Goal: Navigation & Orientation: Go to known website

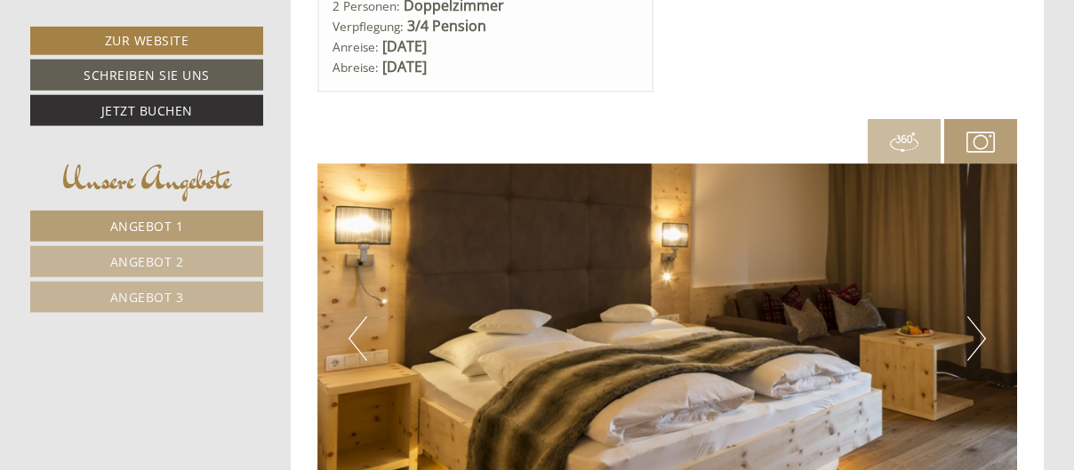
scroll to position [3983, 0]
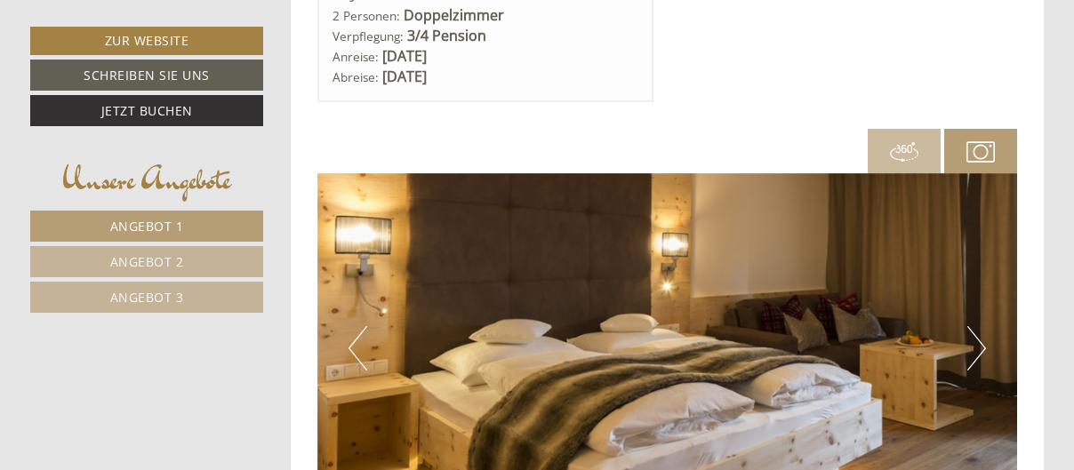
click at [984, 347] on button "Next" at bounding box center [976, 348] width 19 height 44
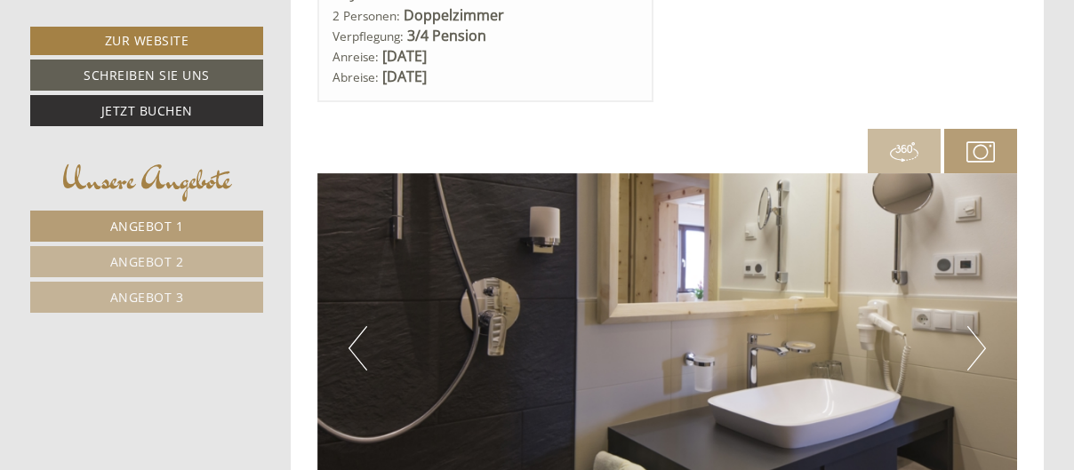
click at [985, 347] on button "Next" at bounding box center [976, 348] width 19 height 44
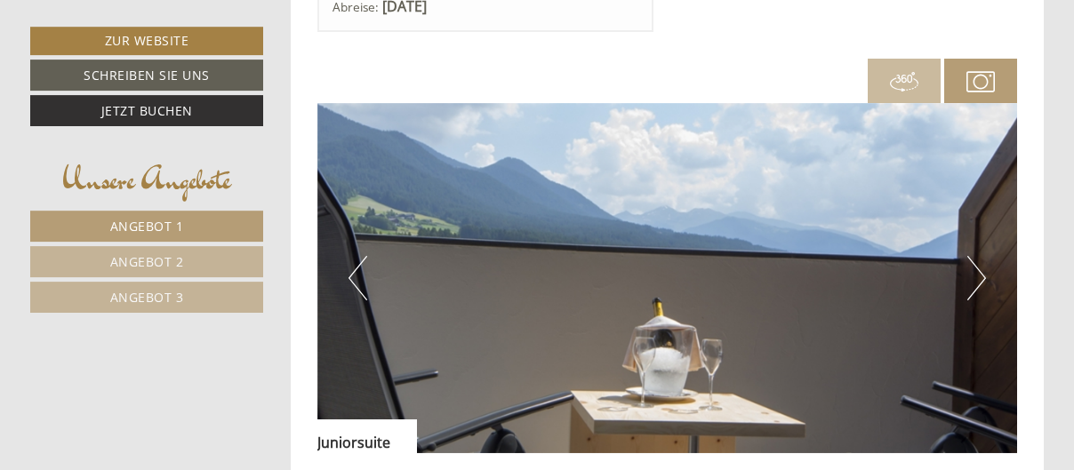
scroll to position [4054, 0]
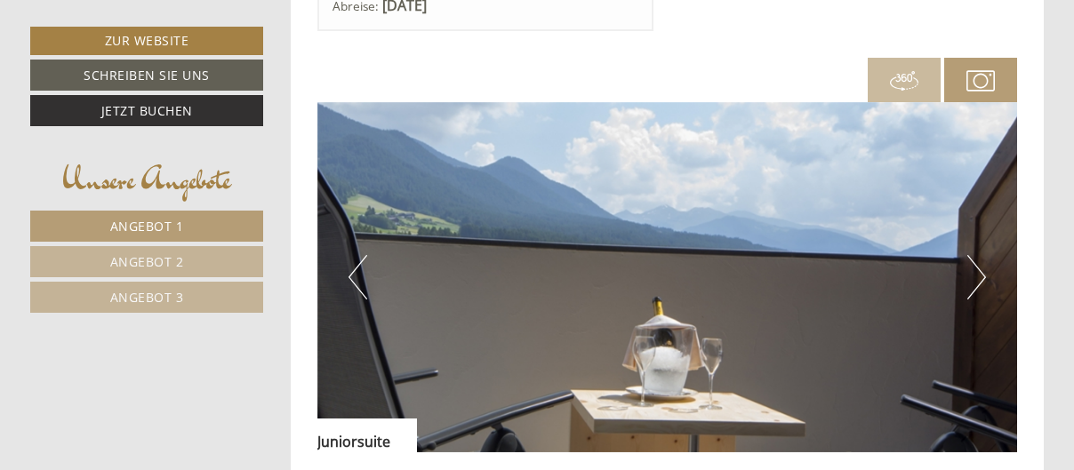
click at [984, 276] on button "Next" at bounding box center [976, 277] width 19 height 44
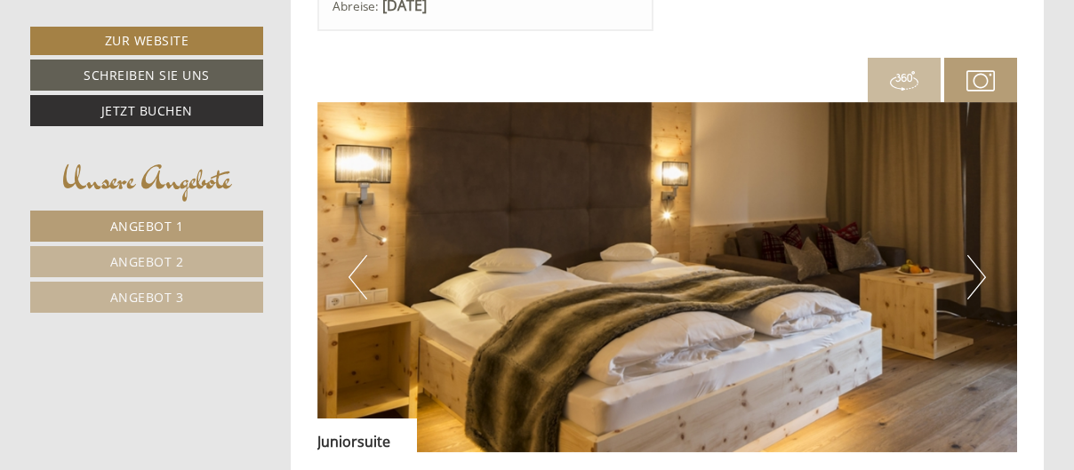
click at [984, 276] on button "Next" at bounding box center [976, 277] width 19 height 44
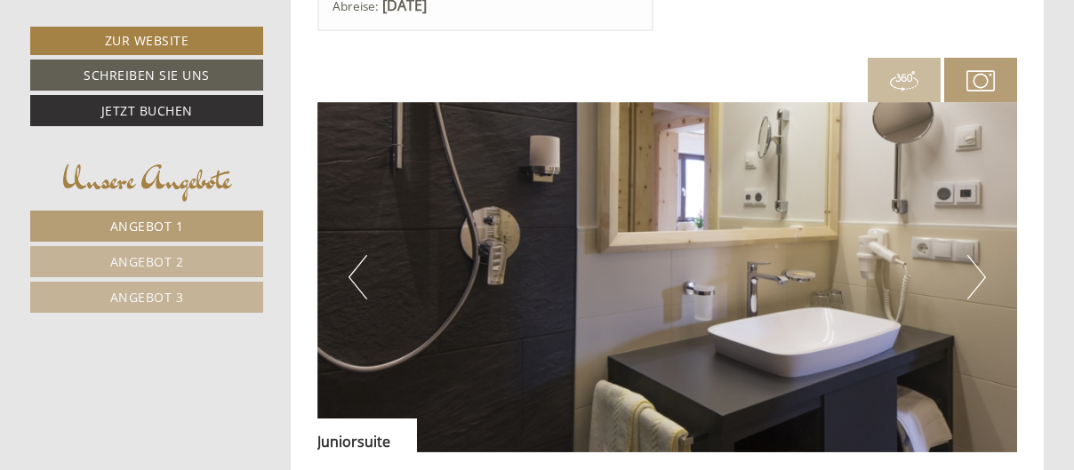
click at [984, 276] on button "Next" at bounding box center [976, 277] width 19 height 44
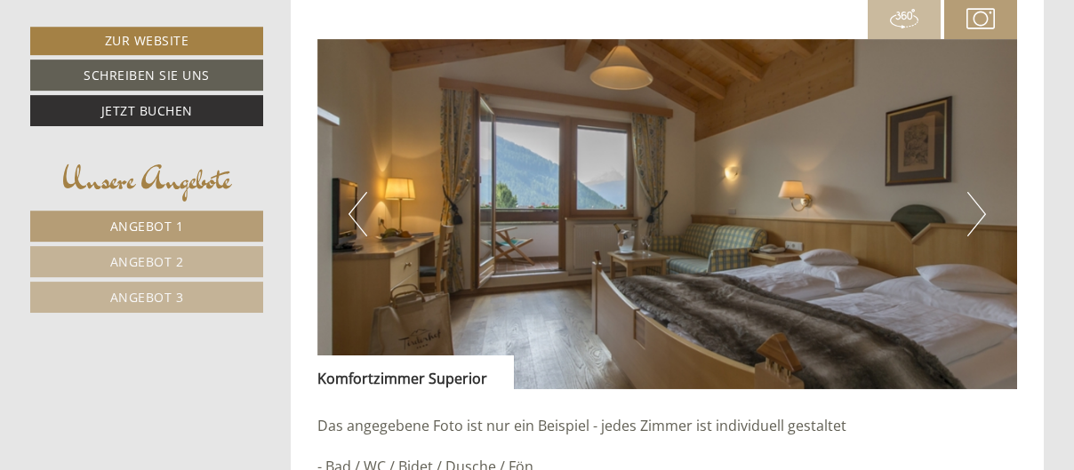
scroll to position [2774, 0]
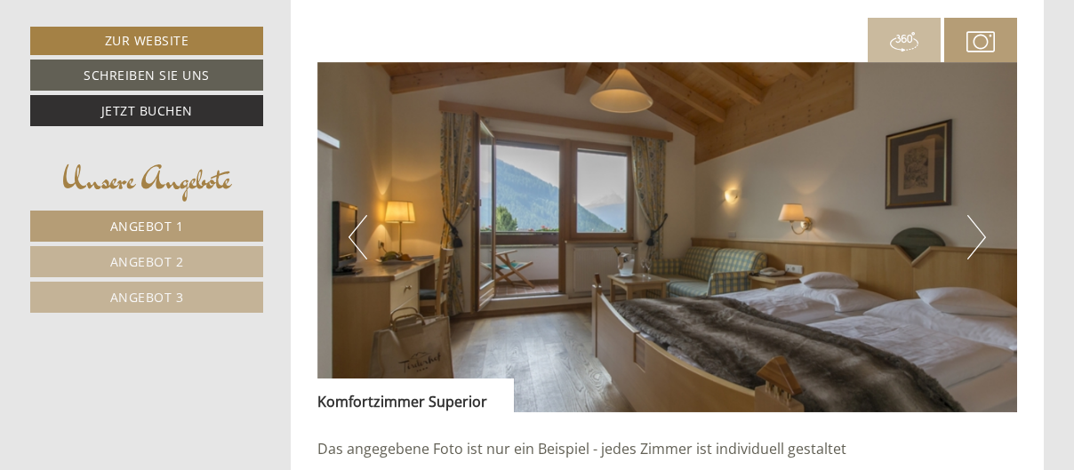
click at [986, 235] on button "Next" at bounding box center [976, 237] width 19 height 44
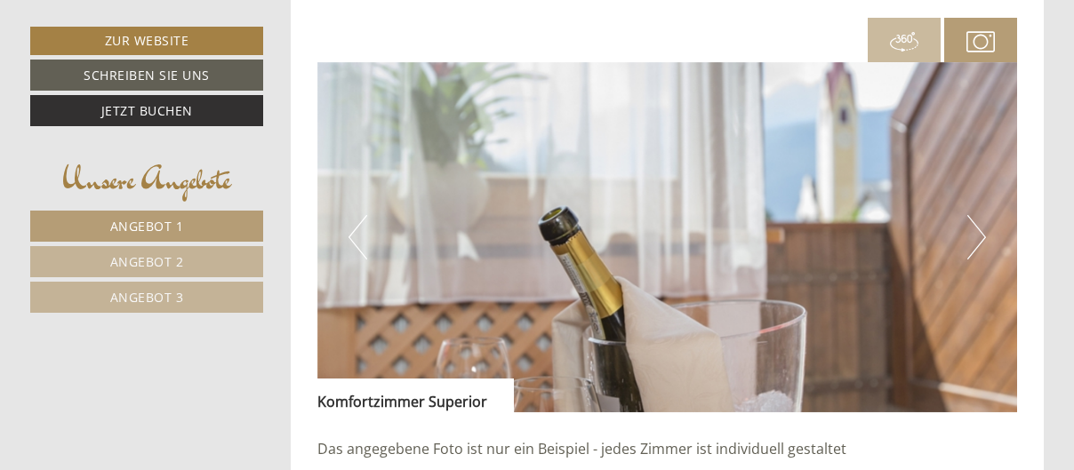
click at [986, 235] on button "Next" at bounding box center [976, 237] width 19 height 44
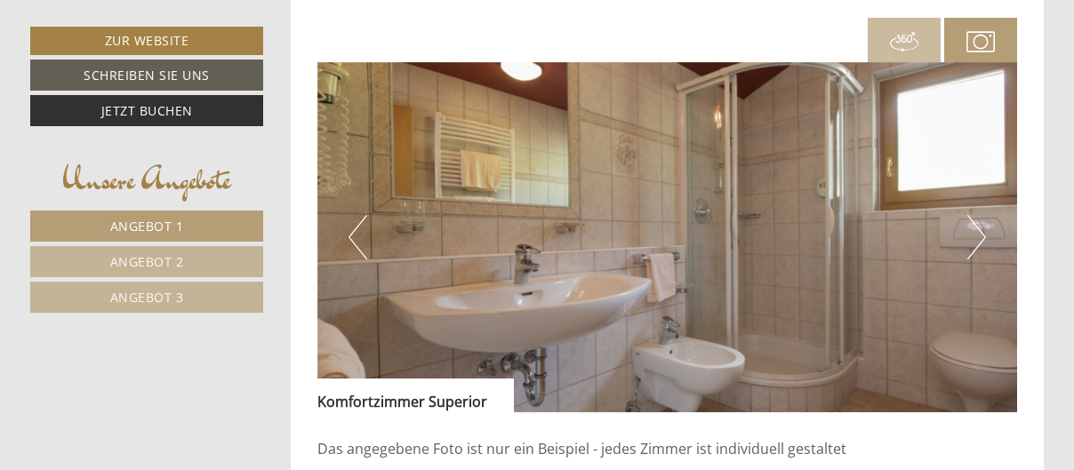
click at [986, 235] on button "Next" at bounding box center [976, 237] width 19 height 44
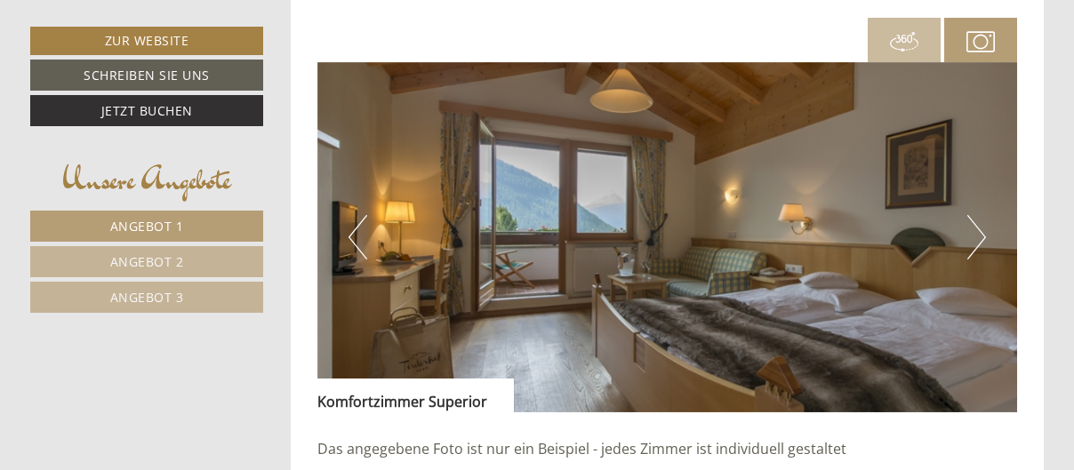
click at [986, 236] on div "Previous Next" at bounding box center [667, 237] width 701 height 350
click at [981, 237] on button "Next" at bounding box center [976, 237] width 19 height 44
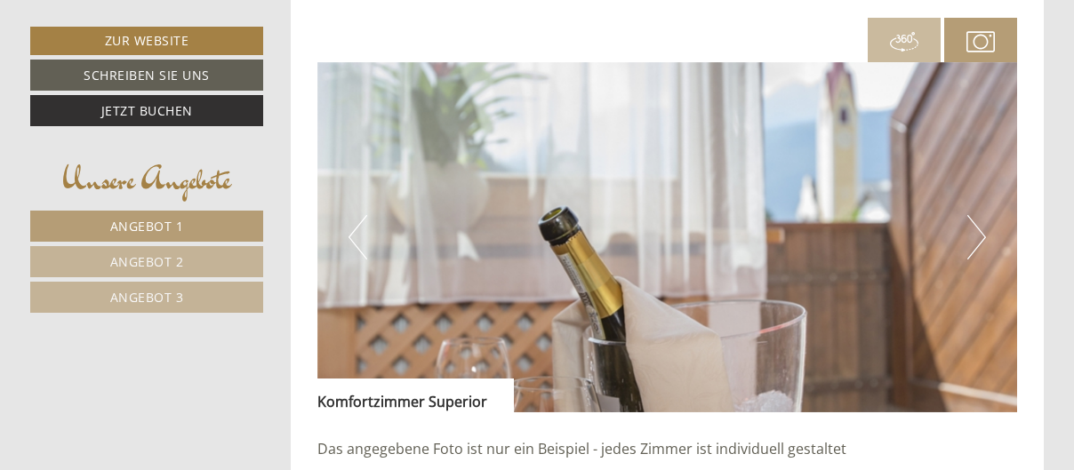
click at [981, 237] on button "Next" at bounding box center [976, 237] width 19 height 44
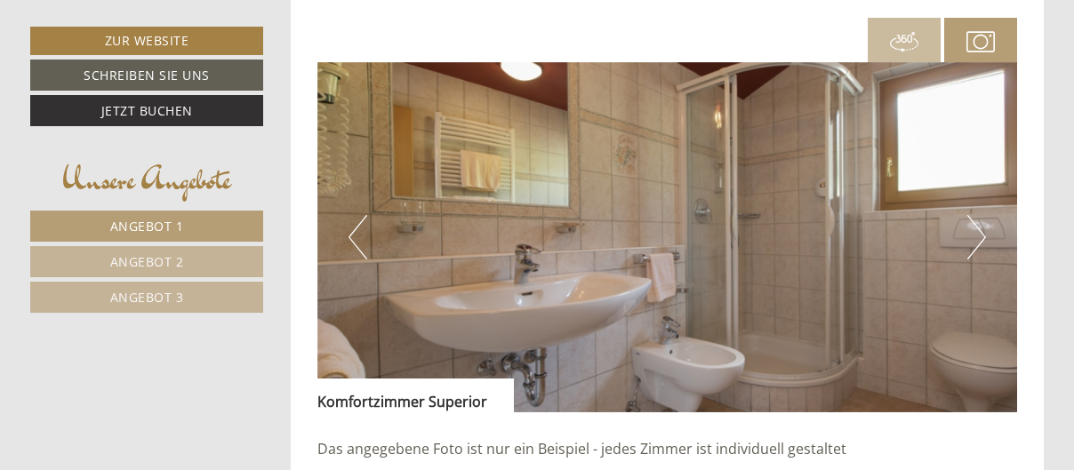
click at [981, 237] on button "Next" at bounding box center [976, 237] width 19 height 44
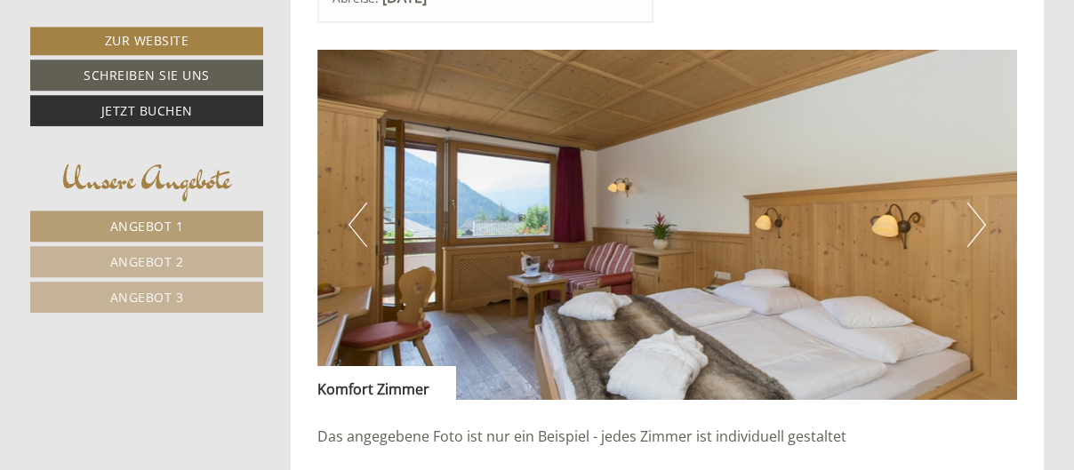
scroll to position [1422, 0]
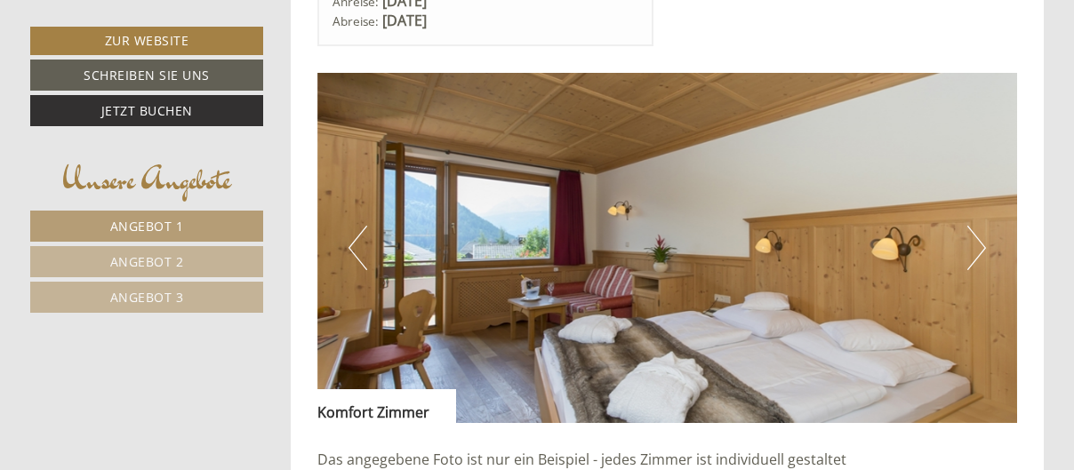
click at [985, 248] on button "Next" at bounding box center [976, 248] width 19 height 44
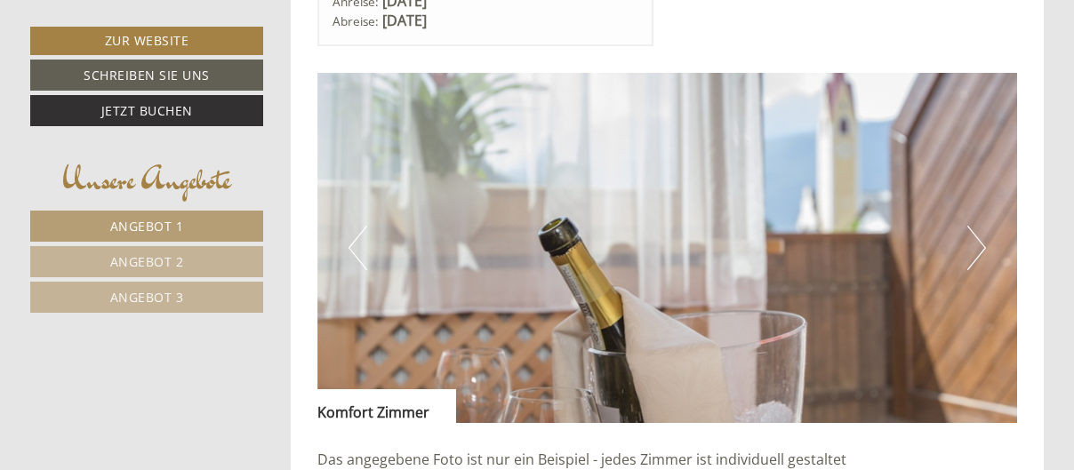
click at [986, 248] on button "Next" at bounding box center [976, 248] width 19 height 44
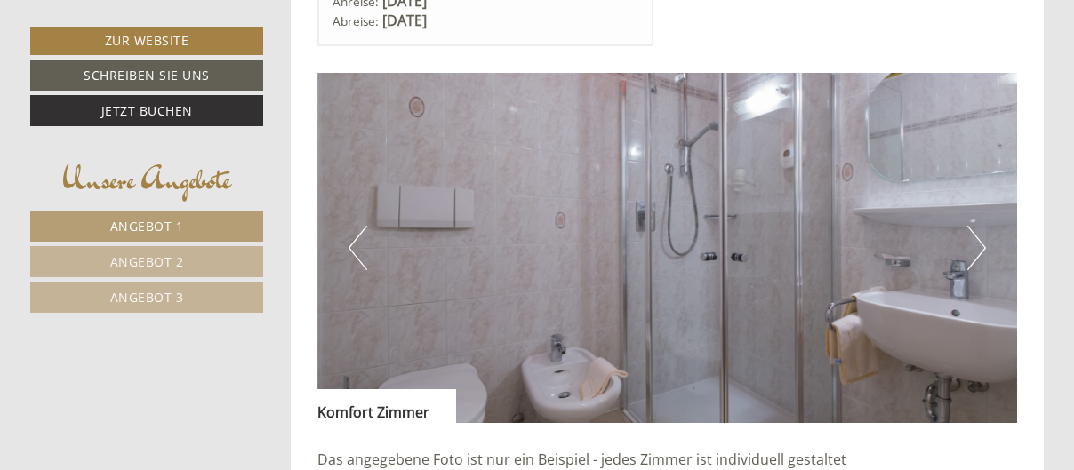
click at [986, 248] on button "Next" at bounding box center [976, 248] width 19 height 44
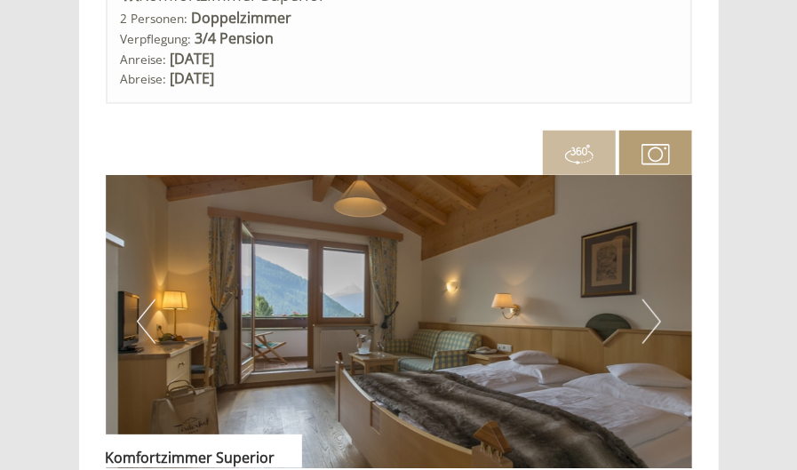
scroll to position [2859, 0]
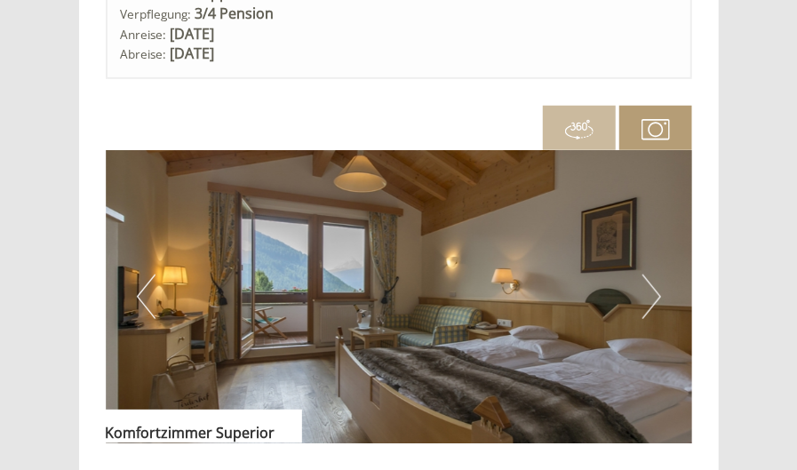
click at [657, 294] on button "Next" at bounding box center [652, 297] width 19 height 44
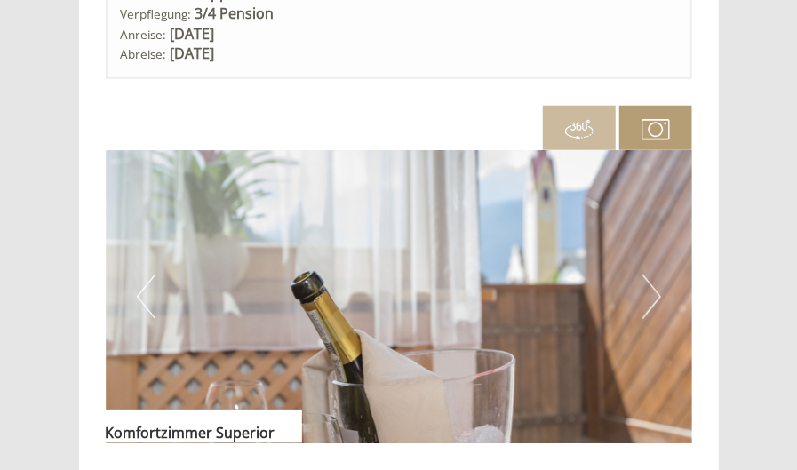
click at [662, 295] on img at bounding box center [399, 296] width 587 height 293
click at [450, 117] on div at bounding box center [399, 128] width 587 height 44
click at [442, 115] on div at bounding box center [399, 128] width 587 height 44
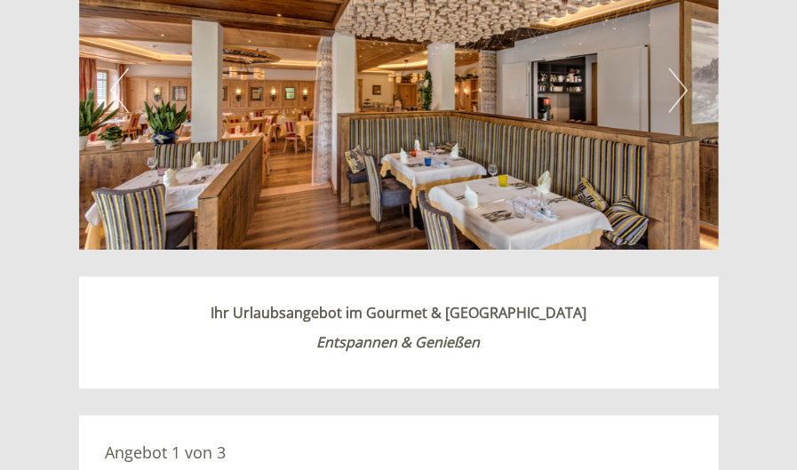
scroll to position [1010, 0]
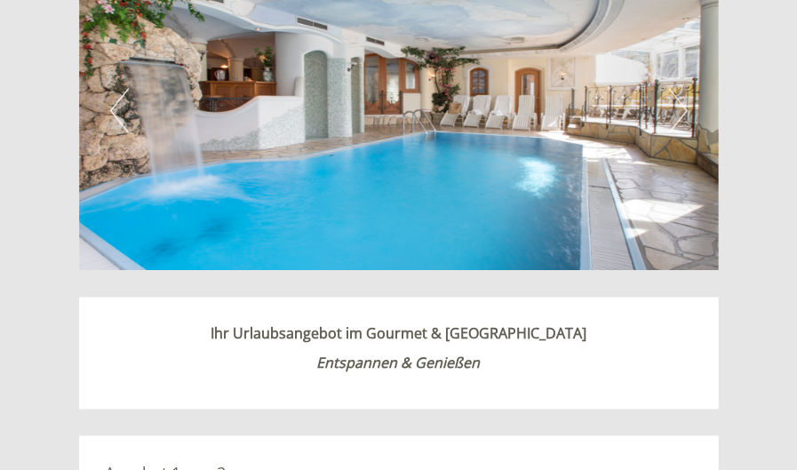
click at [458, 371] on strong "Entspannen & Genießen" at bounding box center [399, 364] width 164 height 20
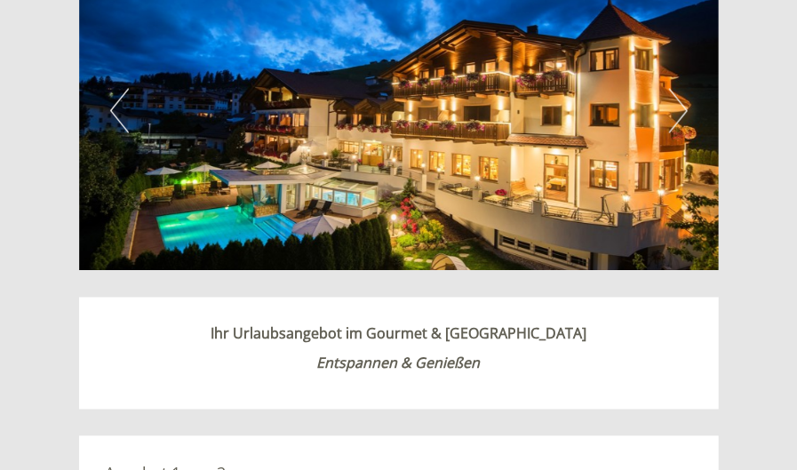
click at [396, 372] on div "Ihr Urlaubsangebot im Gourmet & [GEOGRAPHIC_DATA] Entspannen & Genießen" at bounding box center [399, 354] width 640 height 112
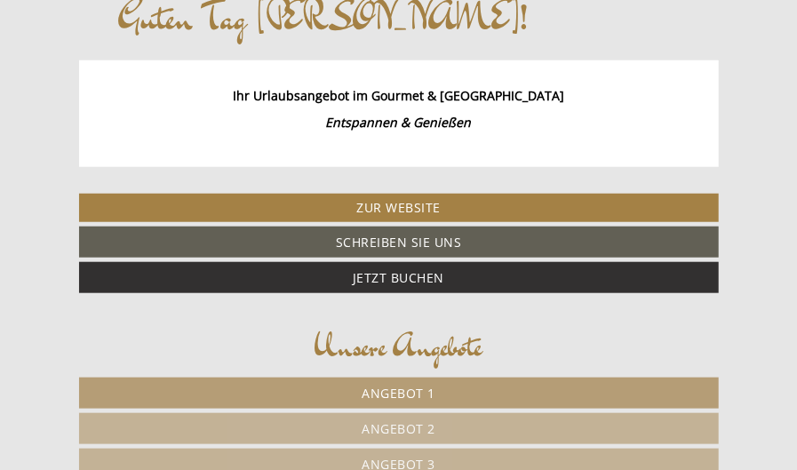
scroll to position [441, 0]
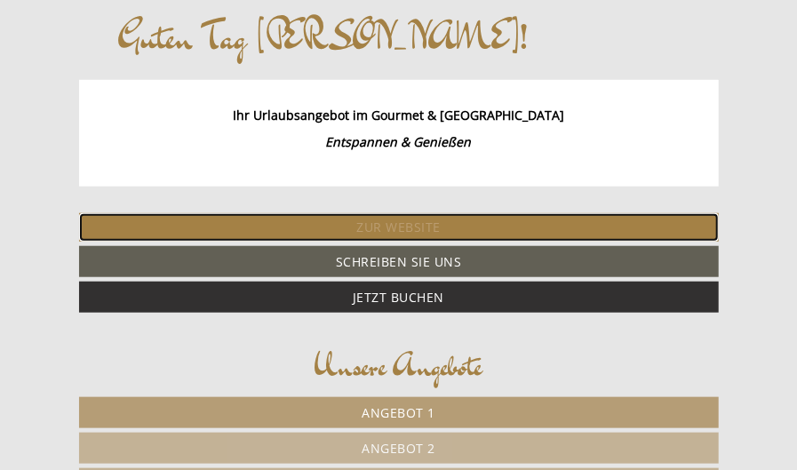
click at [396, 230] on link "Zur Website" at bounding box center [399, 227] width 640 height 28
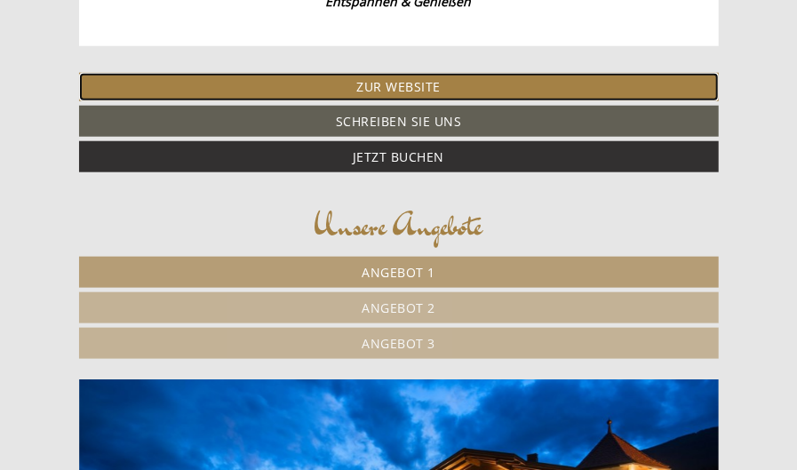
scroll to position [583, 0]
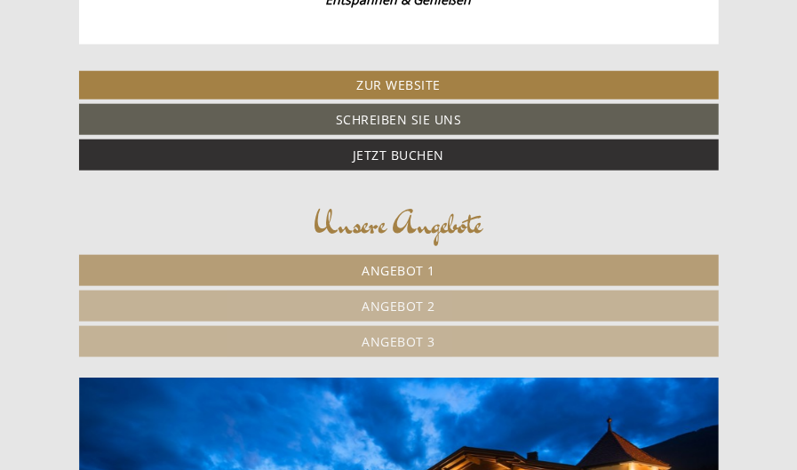
click at [394, 304] on span "Angebot 2" at bounding box center [399, 306] width 74 height 17
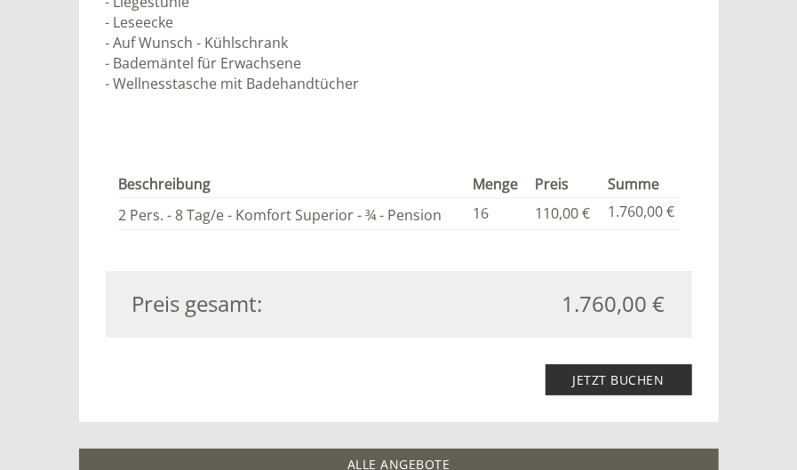
scroll to position [2260, 0]
